Goal: Task Accomplishment & Management: Use online tool/utility

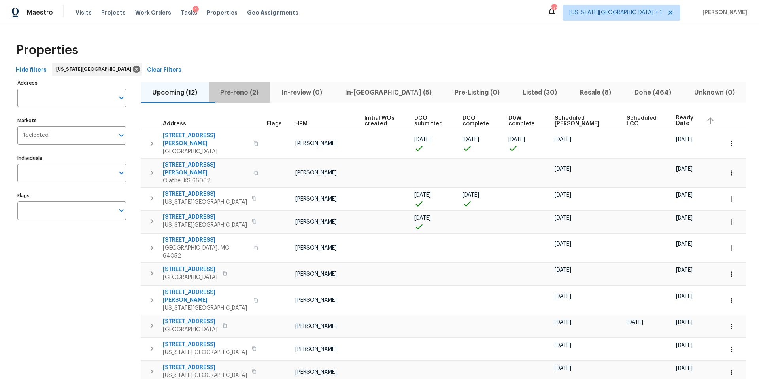
click at [241, 90] on span "Pre-reno (2)" at bounding box center [240, 92] width 52 height 11
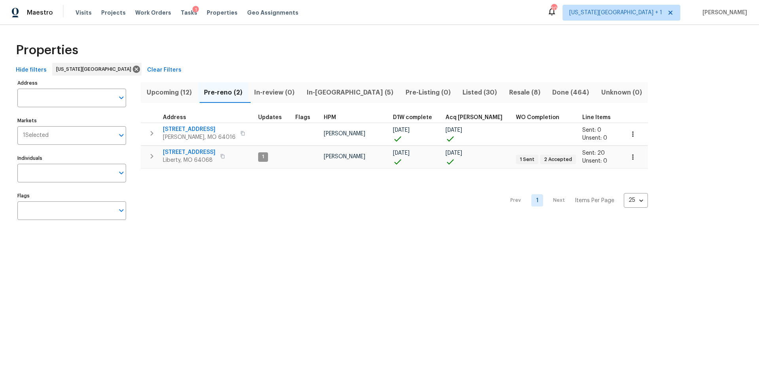
click at [193, 10] on div "1" at bounding box center [196, 10] width 6 height 8
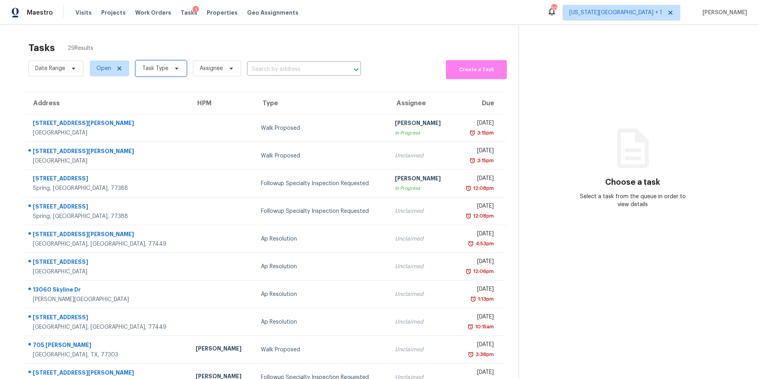
click at [155, 68] on span "Task Type" at bounding box center [155, 68] width 26 height 8
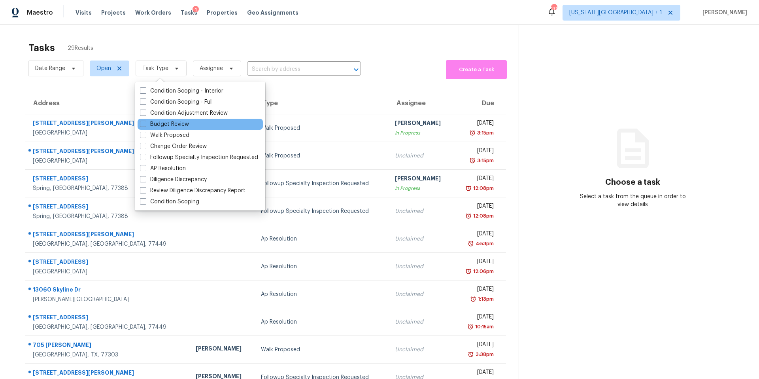
click at [148, 119] on div "Budget Review" at bounding box center [200, 124] width 125 height 11
click at [148, 123] on label "Budget Review" at bounding box center [164, 124] width 49 height 8
click at [145, 123] on input "Budget Review" at bounding box center [142, 122] width 5 height 5
checkbox input "true"
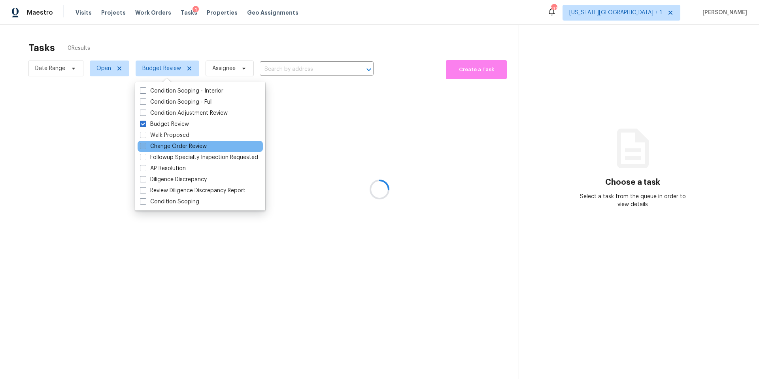
click at [146, 148] on span at bounding box center [143, 146] width 6 height 6
click at [145, 148] on input "Change Order Review" at bounding box center [142, 144] width 5 height 5
checkbox input "true"
click at [196, 45] on div "Tasks 3 Results" at bounding box center [273, 48] width 490 height 21
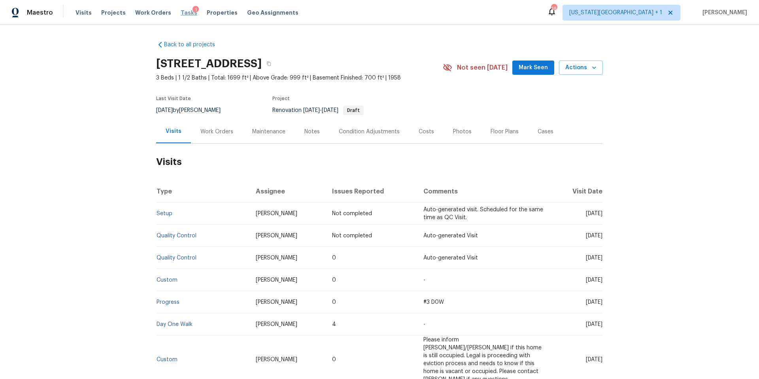
click at [182, 13] on span "Tasks" at bounding box center [189, 13] width 17 height 6
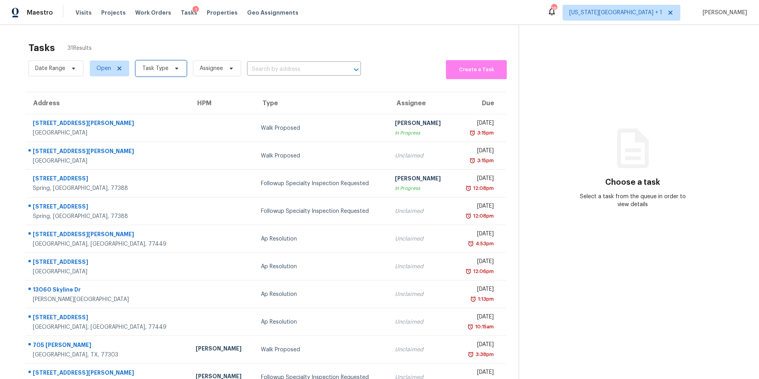
click at [155, 65] on span "Task Type" at bounding box center [155, 68] width 26 height 8
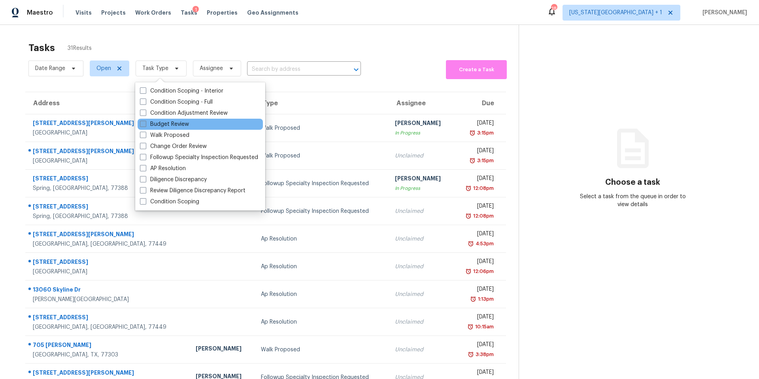
click at [148, 126] on label "Budget Review" at bounding box center [164, 124] width 49 height 8
click at [145, 125] on input "Budget Review" at bounding box center [142, 122] width 5 height 5
checkbox input "true"
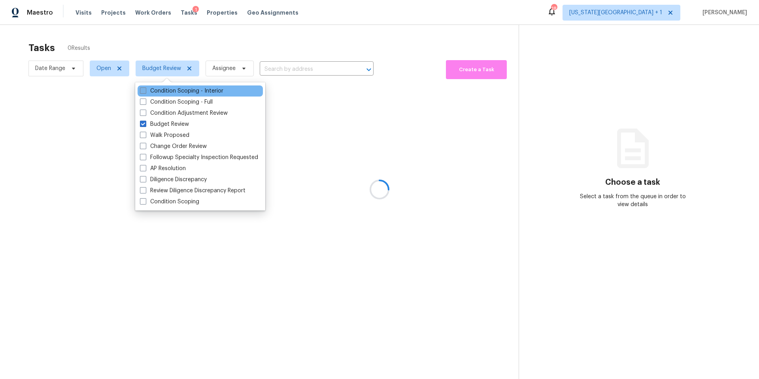
click at [151, 148] on label "Change Order Review" at bounding box center [173, 146] width 67 height 8
click at [145, 148] on input "Change Order Review" at bounding box center [142, 144] width 5 height 5
checkbox input "true"
click at [210, 45] on div at bounding box center [379, 189] width 759 height 379
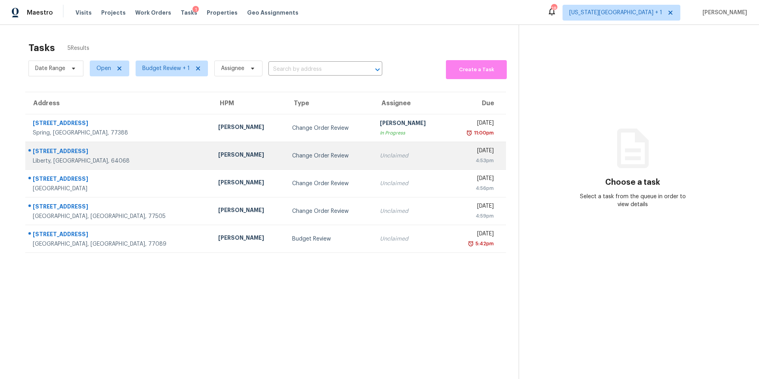
click at [218, 155] on div "[PERSON_NAME]" at bounding box center [248, 156] width 61 height 10
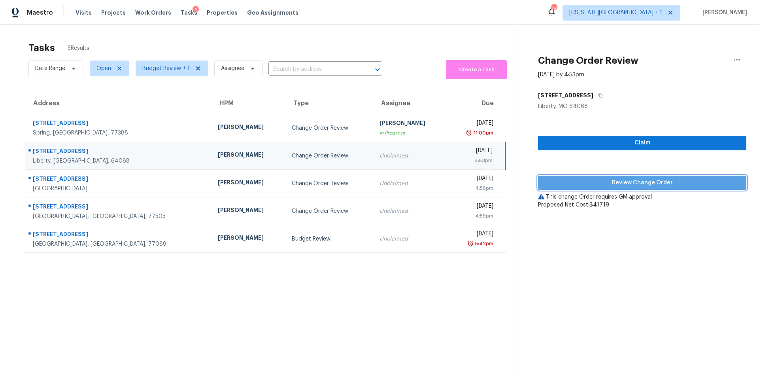
click at [561, 185] on span "Review Change Order" at bounding box center [643, 183] width 196 height 10
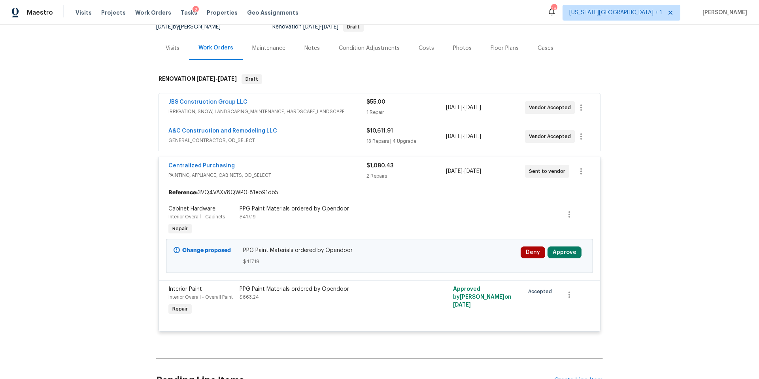
scroll to position [88, 0]
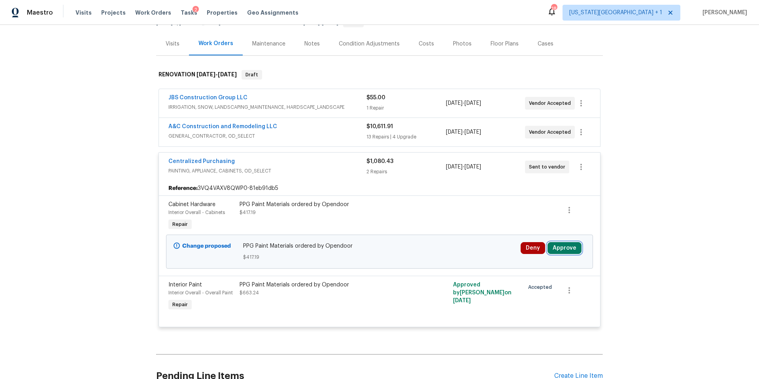
click at [559, 248] on button "Approve" at bounding box center [565, 248] width 34 height 12
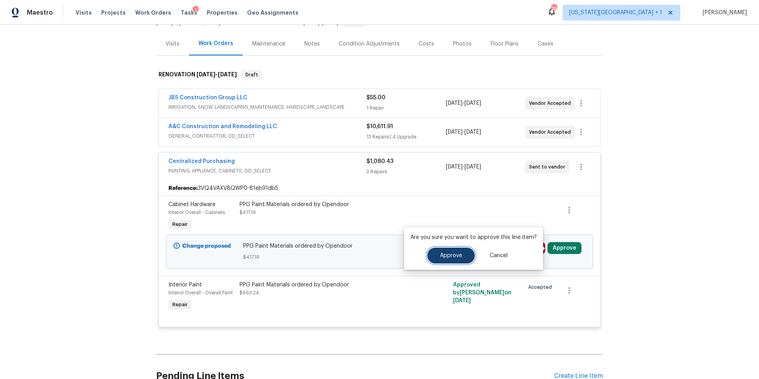
click at [458, 252] on button "Approve" at bounding box center [450, 256] width 47 height 16
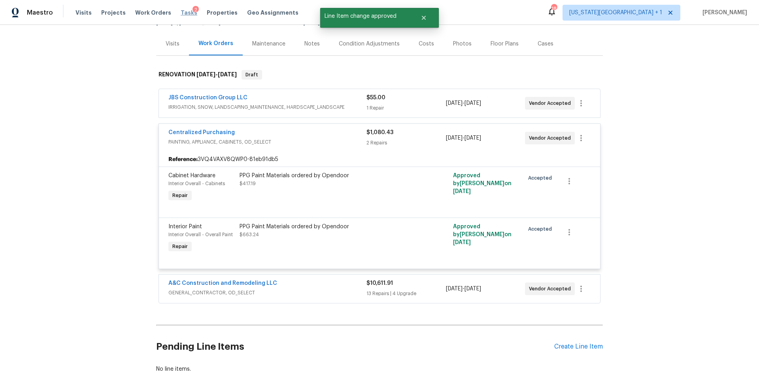
click at [181, 13] on span "Tasks" at bounding box center [189, 13] width 17 height 6
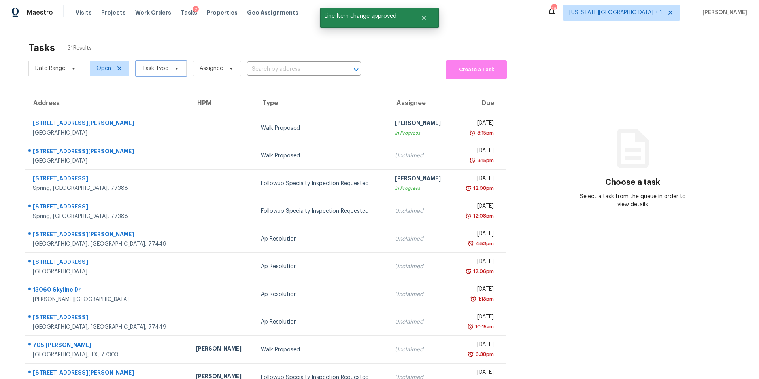
click at [157, 72] on span "Task Type" at bounding box center [155, 68] width 26 height 8
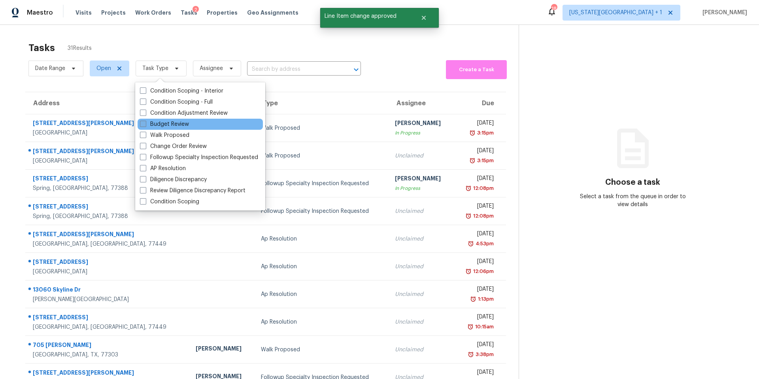
click at [150, 126] on label "Budget Review" at bounding box center [164, 124] width 49 height 8
click at [145, 125] on input "Budget Review" at bounding box center [142, 122] width 5 height 5
checkbox input "true"
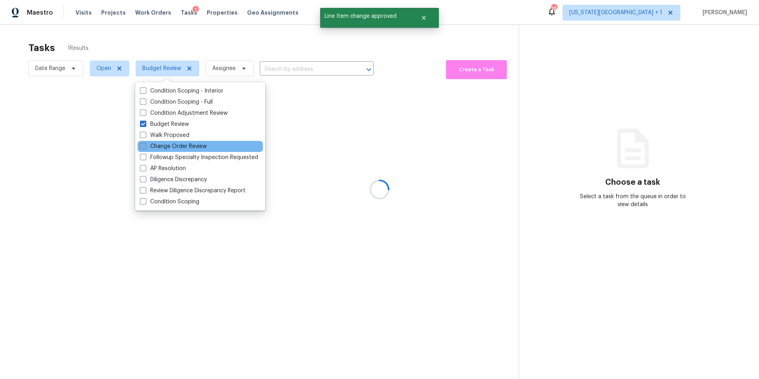
click at [149, 150] on label "Change Order Review" at bounding box center [173, 146] width 67 height 8
click at [145, 148] on input "Change Order Review" at bounding box center [142, 144] width 5 height 5
checkbox input "true"
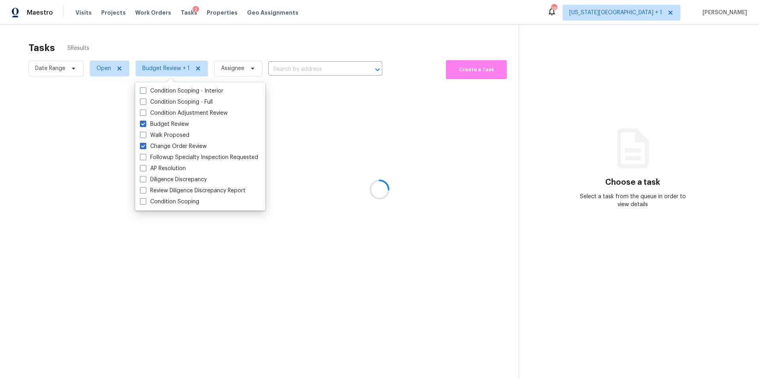
click at [178, 52] on div at bounding box center [379, 189] width 759 height 379
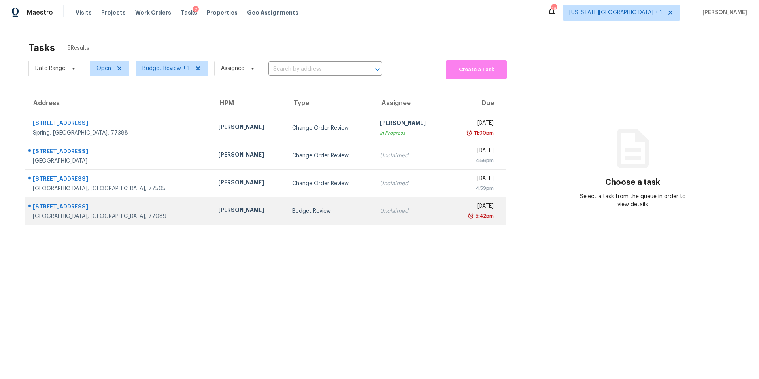
click at [212, 206] on td "[PERSON_NAME]" at bounding box center [249, 211] width 74 height 28
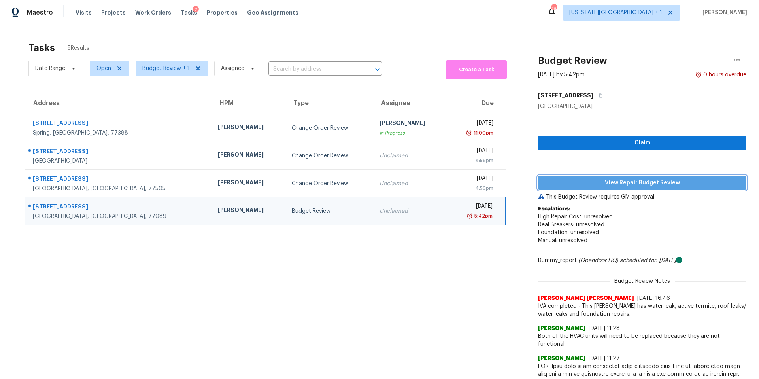
click at [573, 185] on span "View Repair Budget Review" at bounding box center [643, 183] width 196 height 10
